Goal: Obtain resource: Download file/media

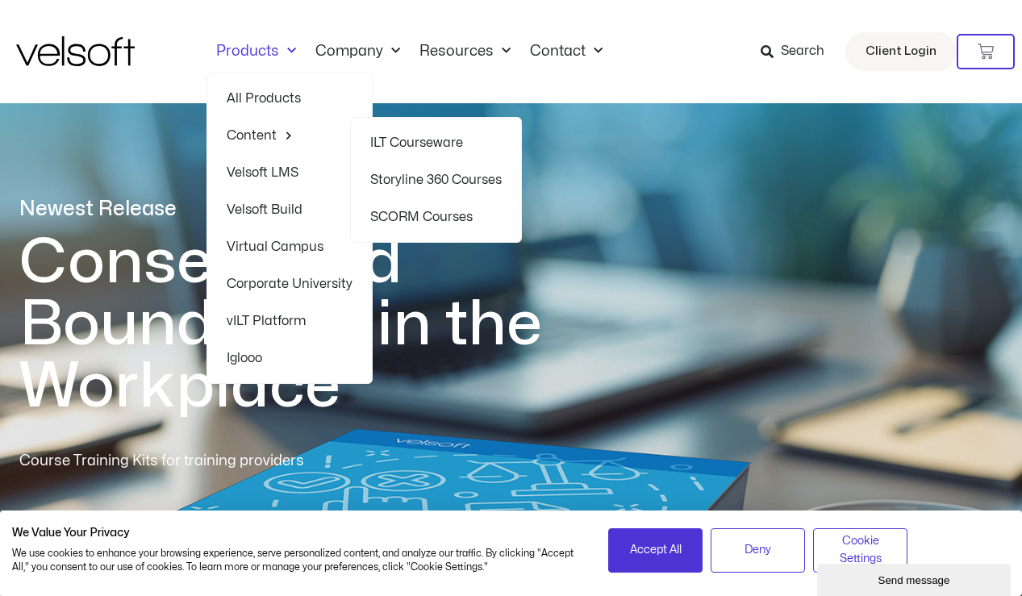
click at [409, 138] on link "ILT Courseware" at bounding box center [435, 142] width 131 height 37
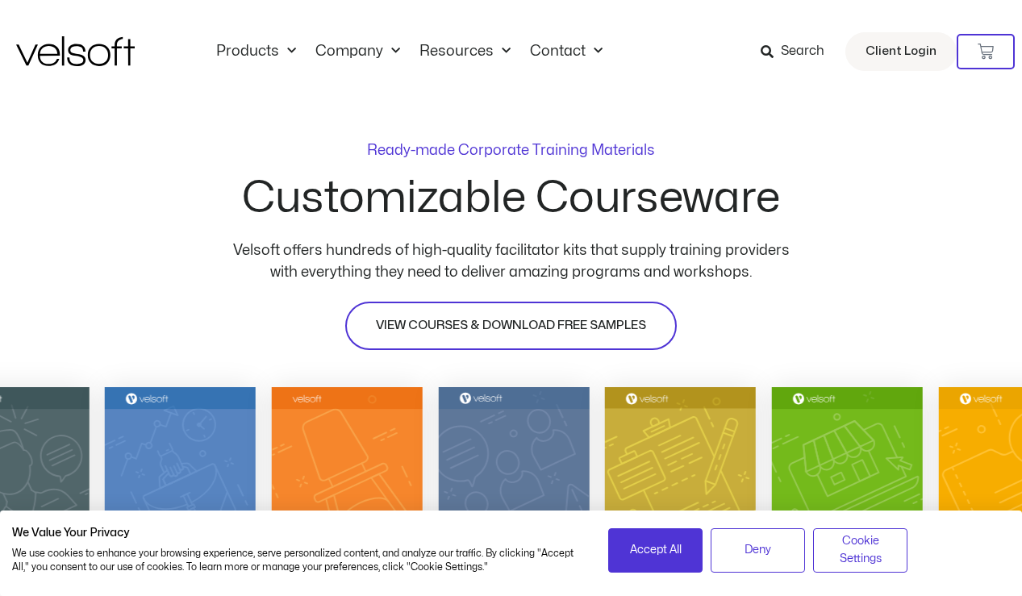
click at [537, 327] on span "VIEW COURSES & DOWNLOAD FREE SAMPLES" at bounding box center [511, 325] width 270 height 19
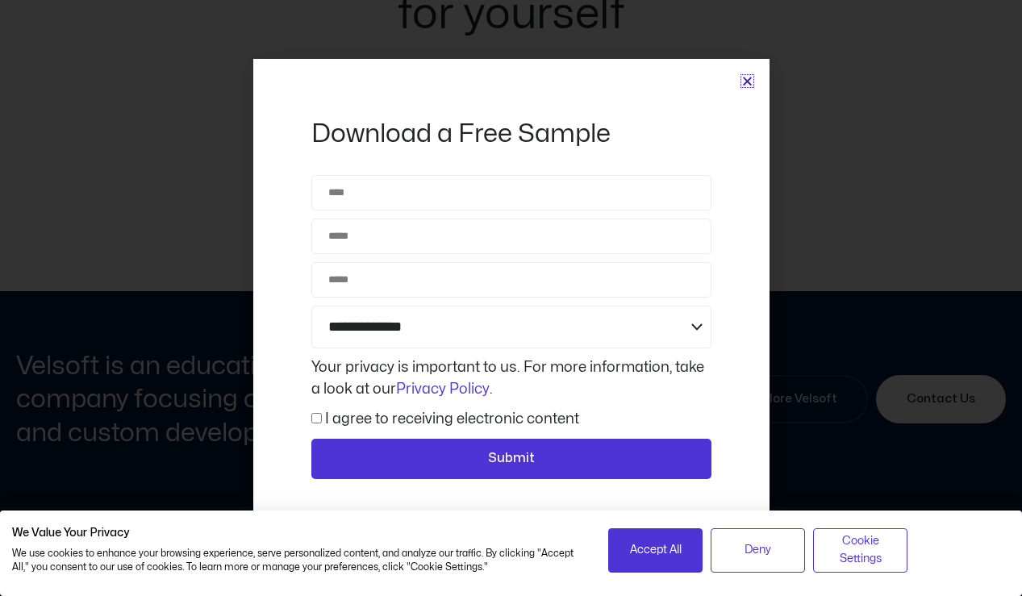
scroll to position [7506, 0]
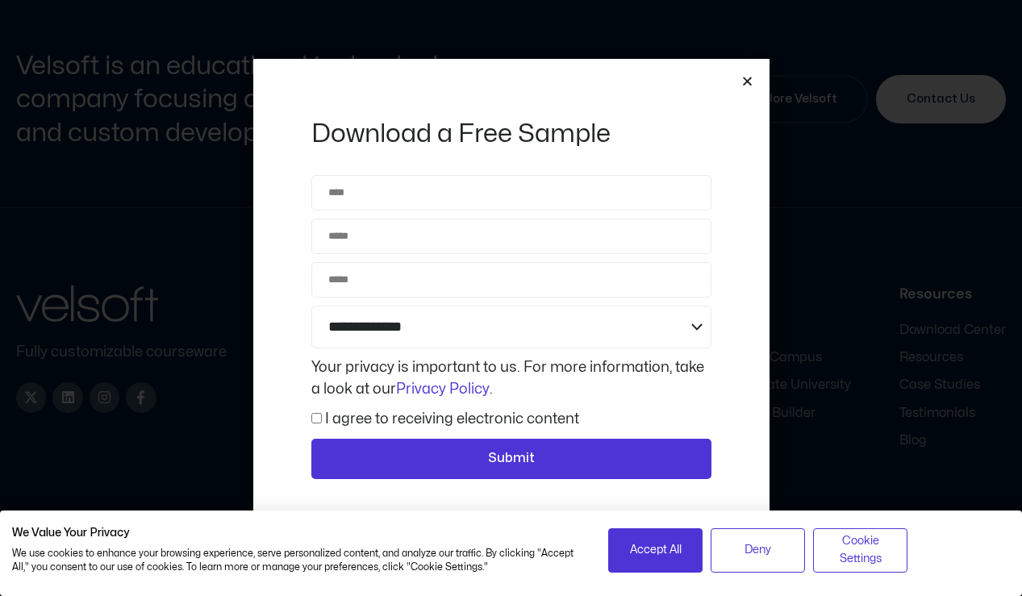
click at [747, 85] on icon "Close" at bounding box center [747, 81] width 12 height 12
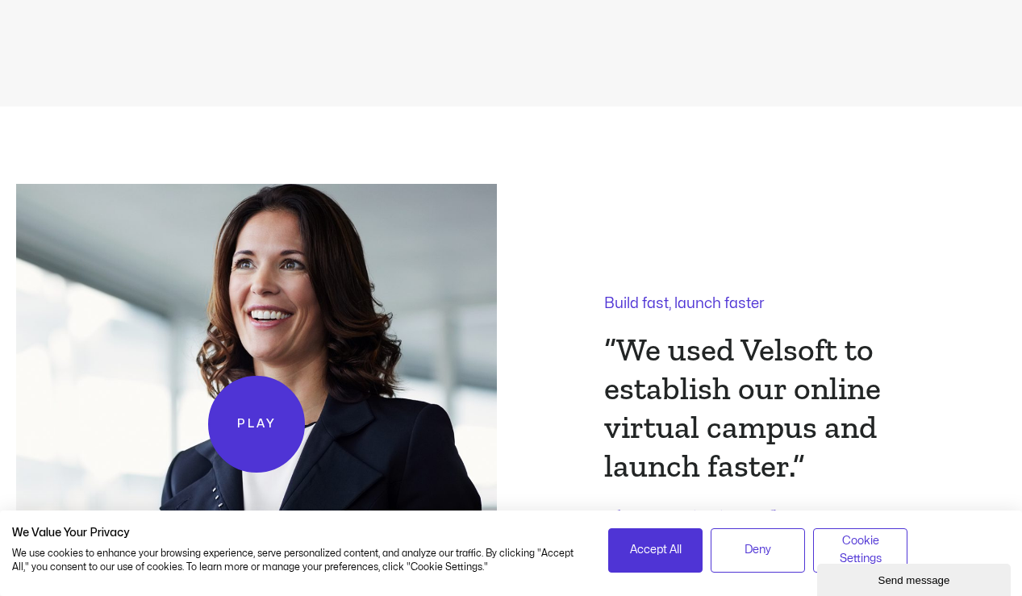
scroll to position [3050, 0]
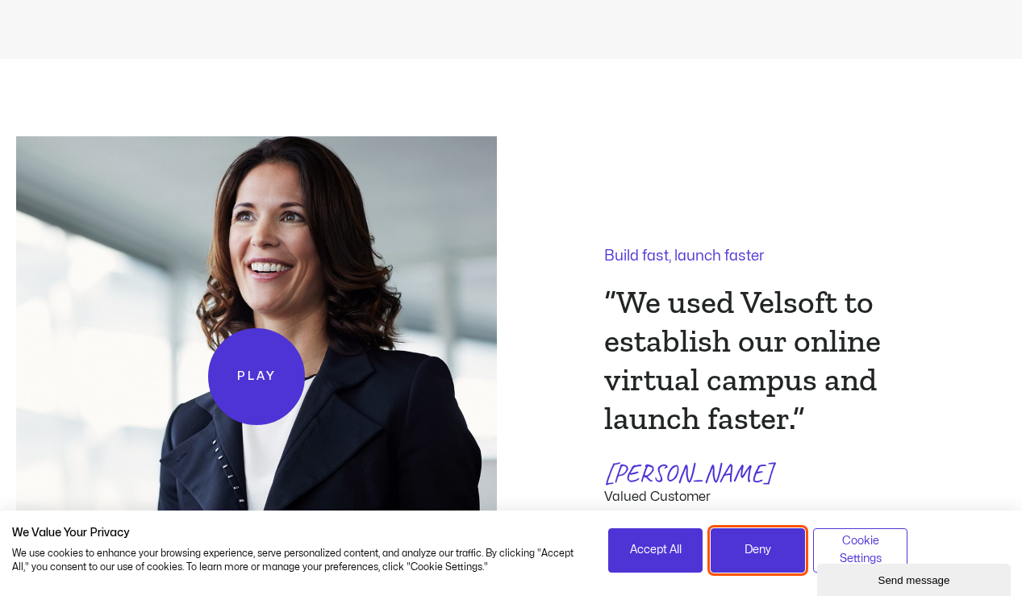
click at [761, 558] on span "Deny" at bounding box center [757, 550] width 27 height 18
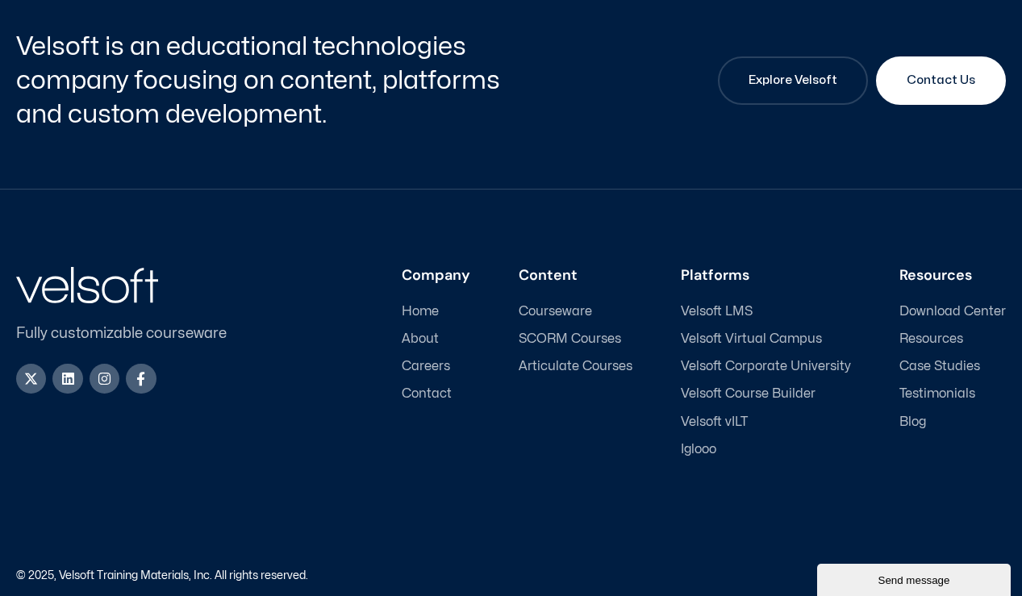
scroll to position [7429, 0]
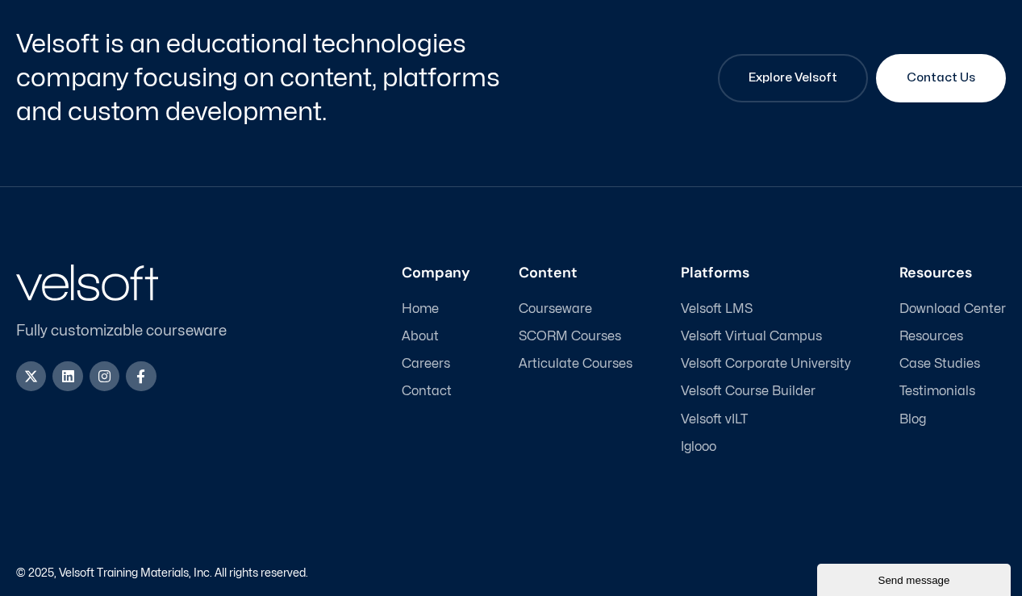
click at [942, 302] on span "Download Center" at bounding box center [952, 309] width 106 height 15
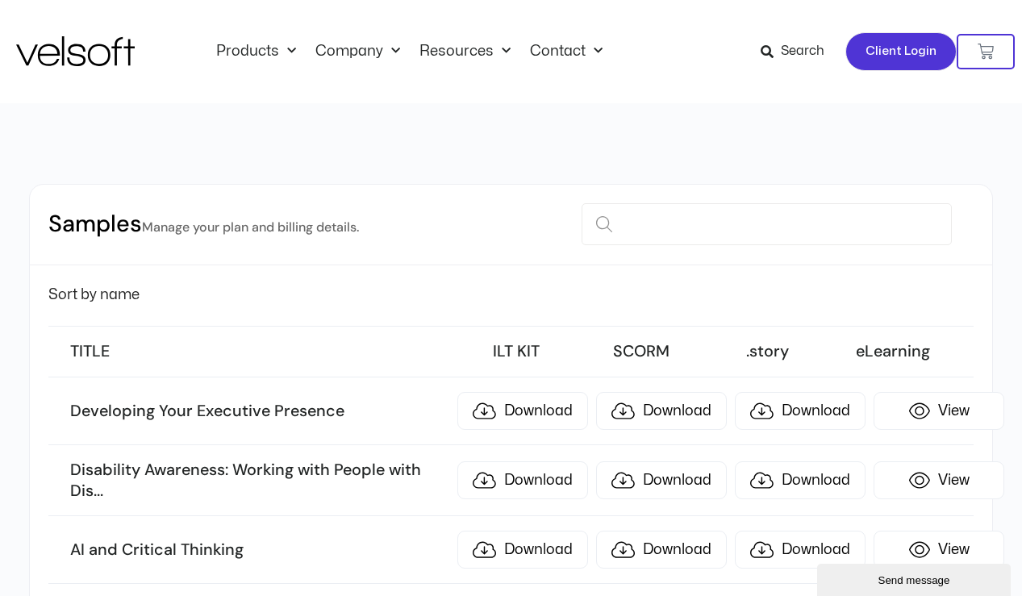
click at [879, 44] on span "Client Login" at bounding box center [900, 51] width 71 height 21
